Goal: Task Accomplishment & Management: Use online tool/utility

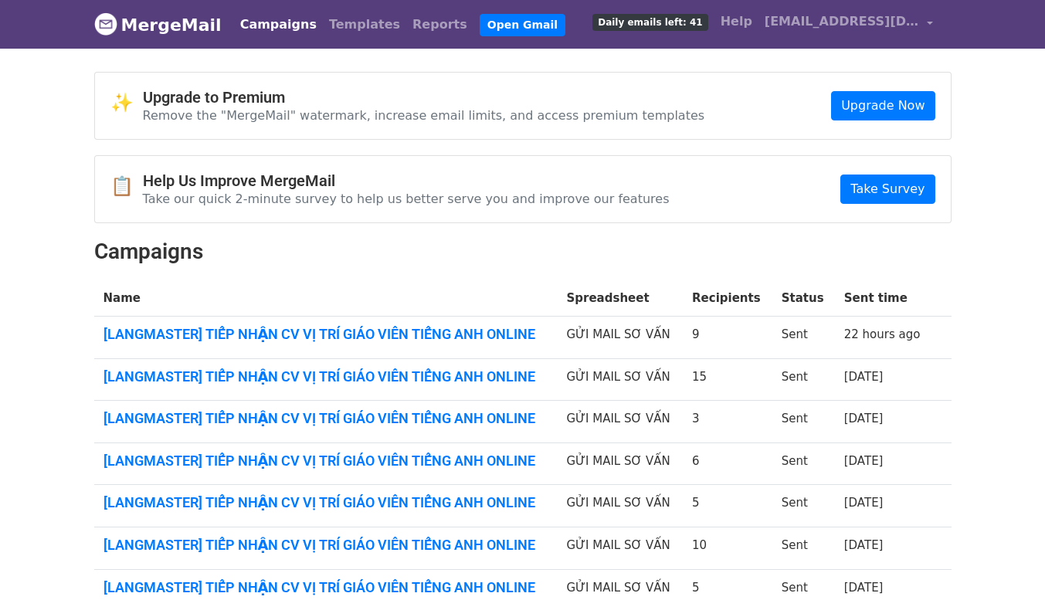
drag, startPoint x: 0, startPoint y: 0, endPoint x: 501, endPoint y: 357, distance: 614.9
click at [460, 374] on link "[LANGMASTER] TIẾP NHẬN CV VỊ TRÍ GIÁO VIÊN TIẾNG ANH ONLINE" at bounding box center [326, 377] width 445 height 17
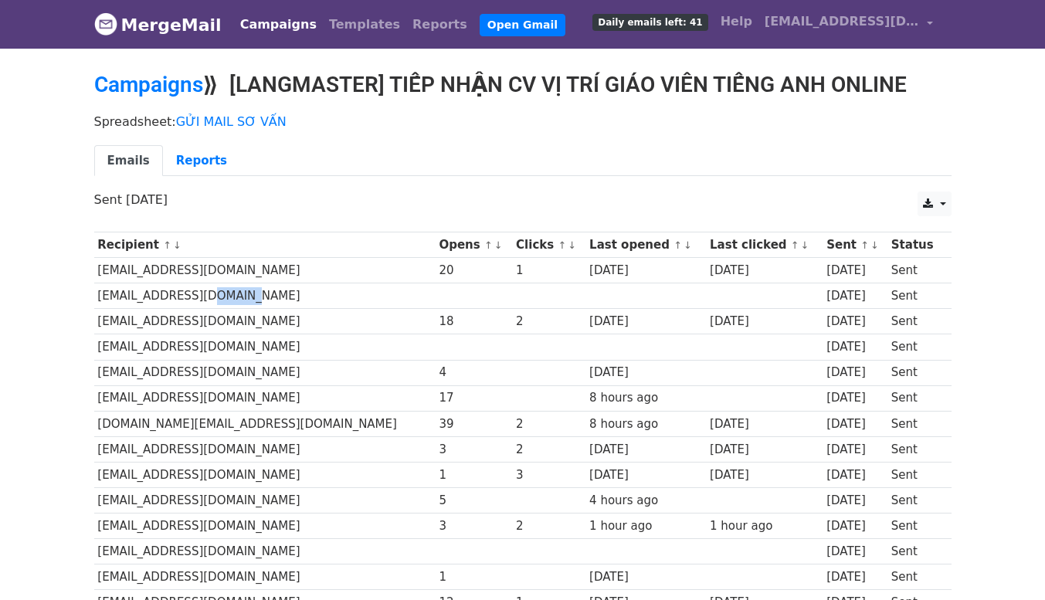
drag, startPoint x: 201, startPoint y: 293, endPoint x: 268, endPoint y: 296, distance: 67.3
click at [268, 296] on td "kiencang1327@gmail.com" at bounding box center [264, 296] width 341 height 25
drag, startPoint x: 189, startPoint y: 345, endPoint x: 290, endPoint y: 348, distance: 102.0
click at [290, 348] on td "hamy6291@gmail.com" at bounding box center [264, 347] width 341 height 25
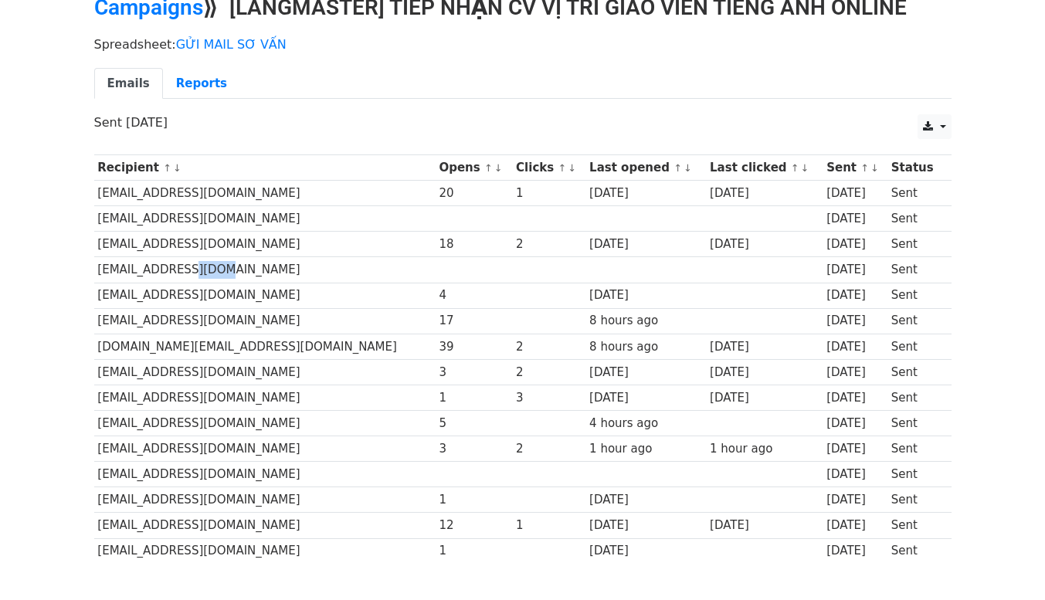
drag, startPoint x: 224, startPoint y: 472, endPoint x: 274, endPoint y: 473, distance: 50.2
click at [274, 473] on td "linhnguyenkhanh472@gmail.com" at bounding box center [264, 474] width 341 height 25
click at [216, 216] on td "kiencang1327@gmail.com" at bounding box center [264, 218] width 341 height 25
click at [209, 274] on td "hamy6291@gmail.com" at bounding box center [264, 269] width 341 height 25
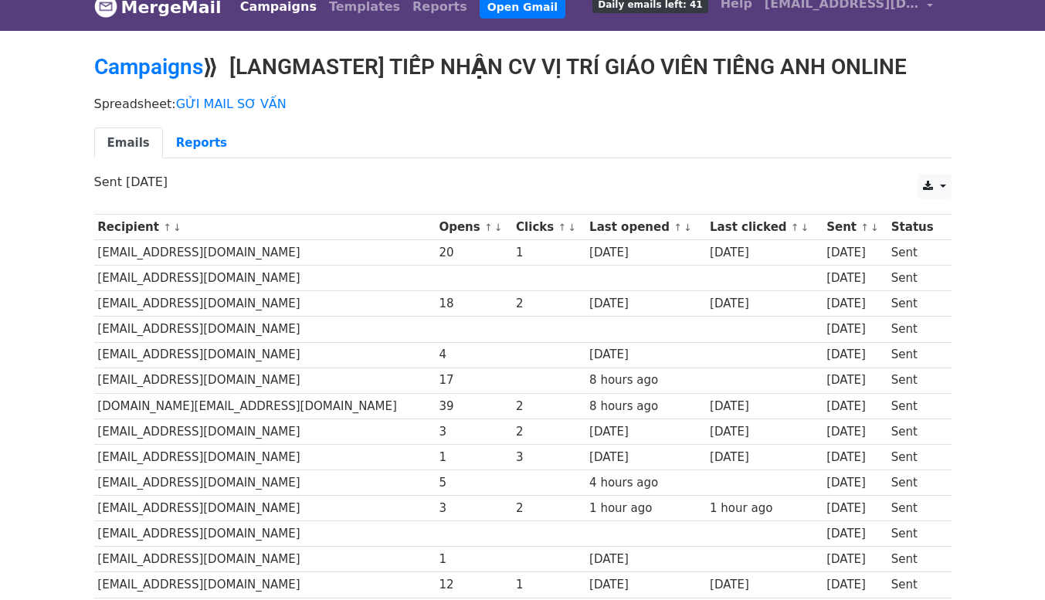
scroll to position [0, 0]
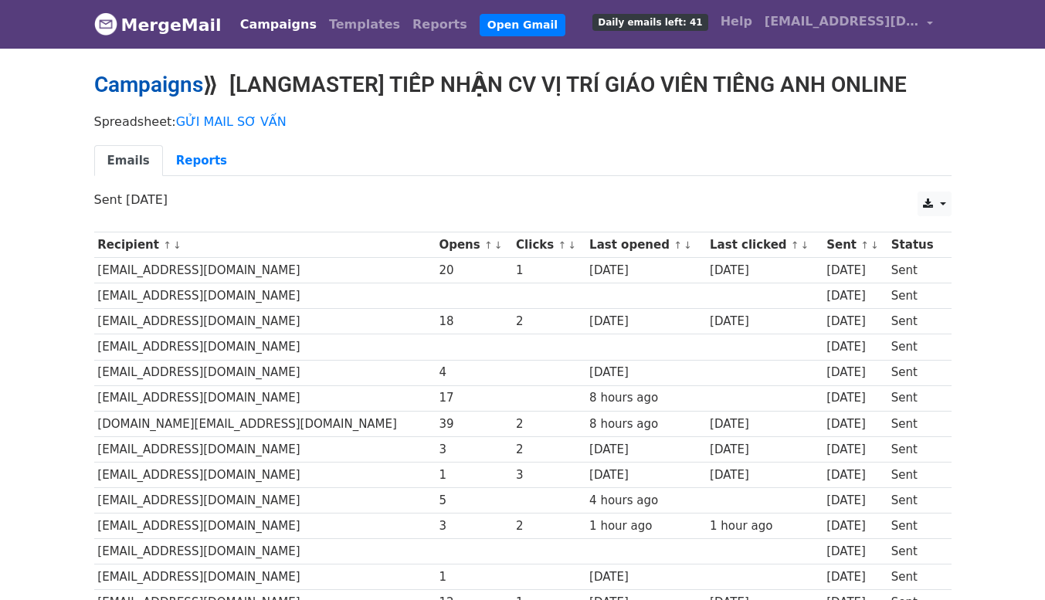
click at [192, 82] on link "Campaigns" at bounding box center [148, 84] width 109 height 25
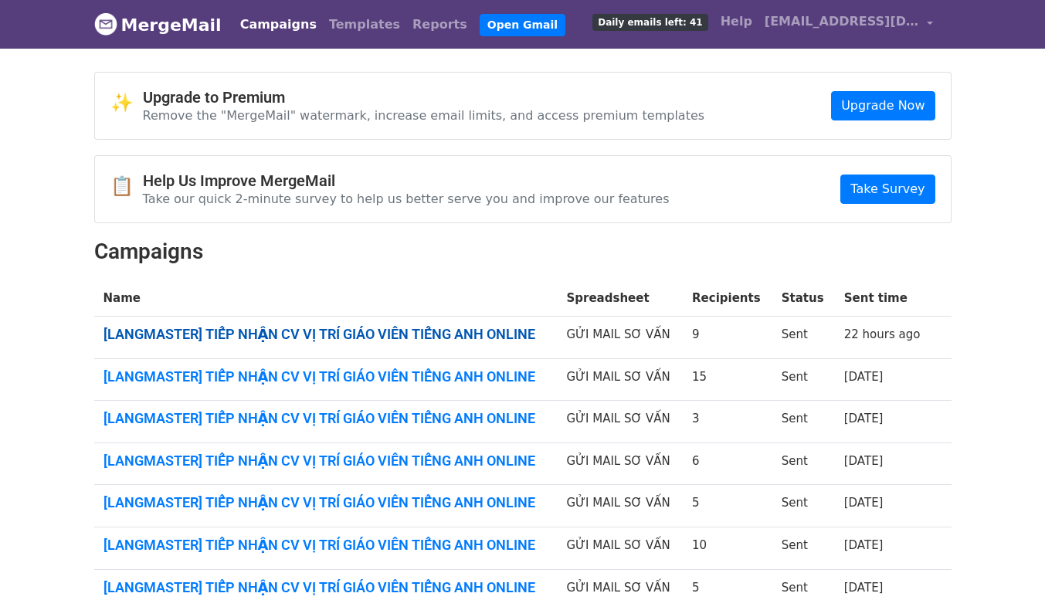
click at [402, 327] on link "[LANGMASTER] TIẾP NHẬN CV VỊ TRÍ GIÁO VIÊN TIẾNG ANH ONLINE" at bounding box center [326, 334] width 445 height 17
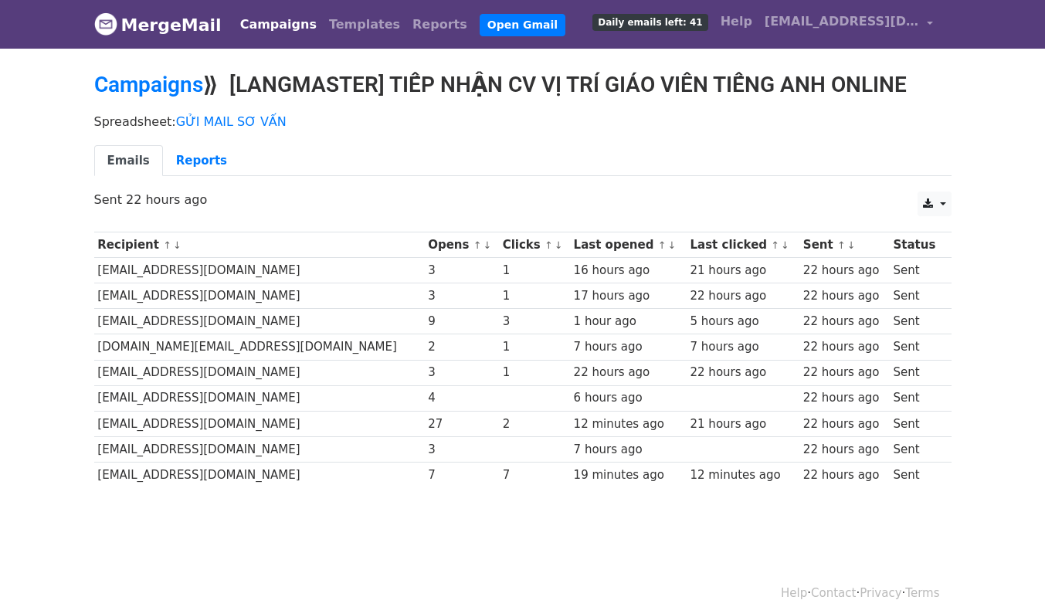
drag, startPoint x: 385, startPoint y: 424, endPoint x: 356, endPoint y: 418, distance: 29.2
click at [356, 418] on tr "[EMAIL_ADDRESS][DOMAIN_NAME] 27 2 12 minutes ago 21 hours ago 22 hours ago Sent" at bounding box center [523, 423] width 858 height 25
click at [428, 418] on div "27" at bounding box center [461, 425] width 67 height 18
